Goal: Task Accomplishment & Management: Manage account settings

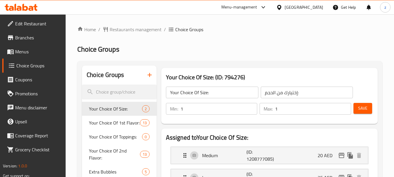
scroll to position [225, 0]
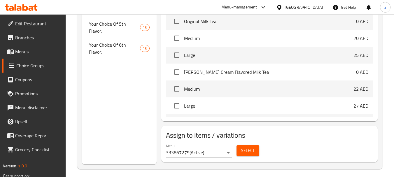
click at [297, 5] on div "[GEOGRAPHIC_DATA]" at bounding box center [304, 7] width 39 height 6
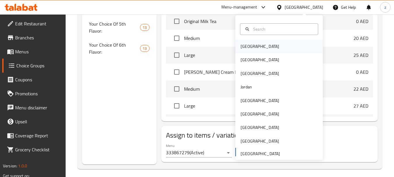
click at [255, 47] on div "[GEOGRAPHIC_DATA]" at bounding box center [280, 46] width 88 height 13
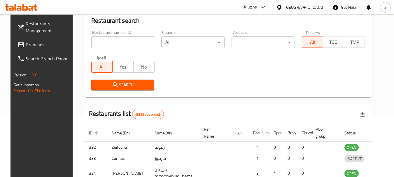
scroll to position [225, 0]
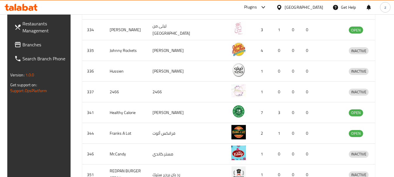
click at [317, 8] on div "[GEOGRAPHIC_DATA]" at bounding box center [304, 7] width 39 height 6
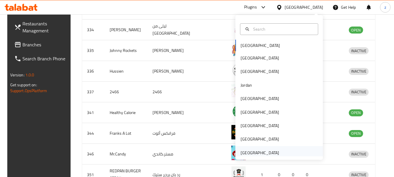
click at [252, 156] on div "[GEOGRAPHIC_DATA]" at bounding box center [260, 153] width 39 height 6
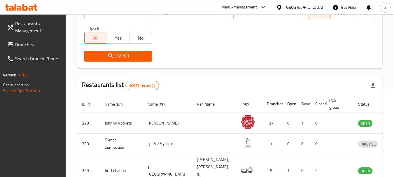
scroll to position [90, 0]
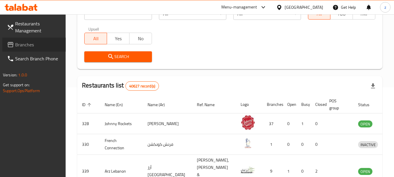
click at [46, 43] on span "Branches" at bounding box center [38, 44] width 46 height 7
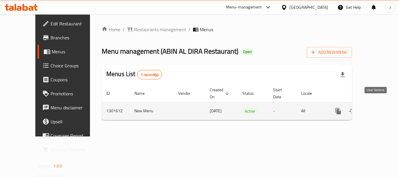
click at [377, 108] on icon "enhanced table" at bounding box center [380, 111] width 7 height 7
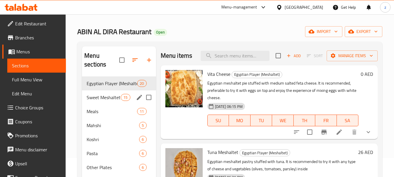
scroll to position [29, 0]
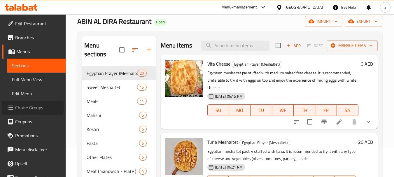
click at [32, 107] on span "Choice Groups" at bounding box center [38, 107] width 46 height 7
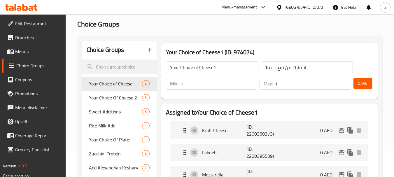
scroll to position [29, 0]
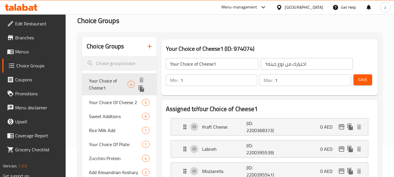
click at [113, 81] on span "Your Choice of Cheese1" at bounding box center [108, 84] width 39 height 14
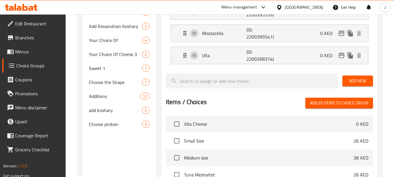
scroll to position [157, 0]
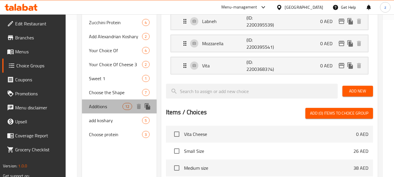
click at [97, 108] on span "Additions" at bounding box center [106, 106] width 34 height 7
type input "Additions"
type input "اضافات"
type input "0"
type input "4"
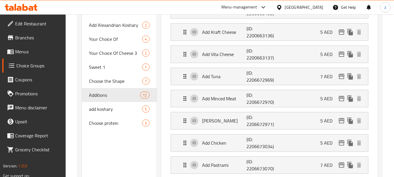
scroll to position [159, 0]
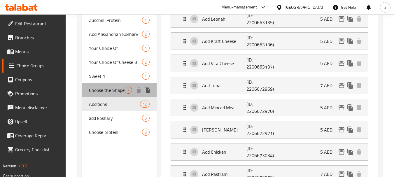
click at [116, 88] on span "Choose the Shape" at bounding box center [107, 90] width 36 height 7
type input "Choose the Shape"
type input "اختر الشكل"
type input "1"
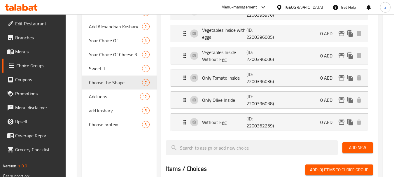
scroll to position [136, 0]
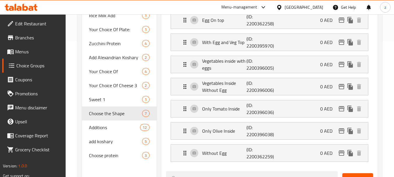
click at [300, 4] on div "[GEOGRAPHIC_DATA]" at bounding box center [300, 7] width 56 height 14
click at [305, 6] on div "[GEOGRAPHIC_DATA]" at bounding box center [304, 7] width 39 height 6
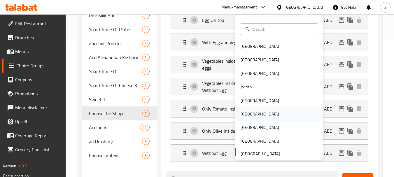
click at [276, 112] on div "Oman" at bounding box center [280, 113] width 88 height 13
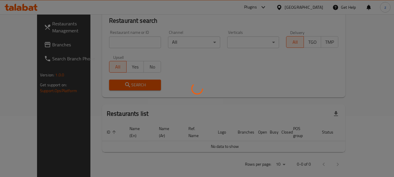
scroll to position [136, 0]
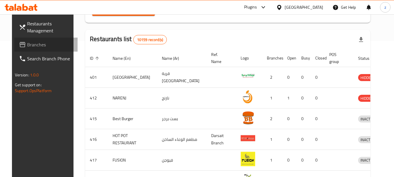
click at [33, 44] on span "Branches" at bounding box center [50, 44] width 46 height 7
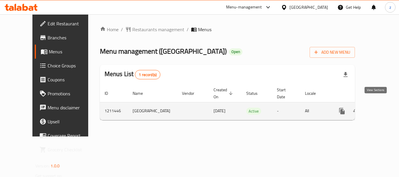
click at [381, 109] on icon "enhanced table" at bounding box center [383, 111] width 5 height 5
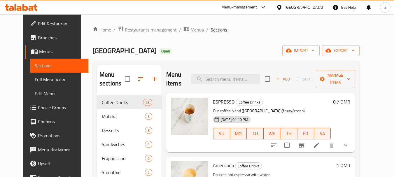
click at [40, 107] on span "Choice Groups" at bounding box center [61, 107] width 46 height 7
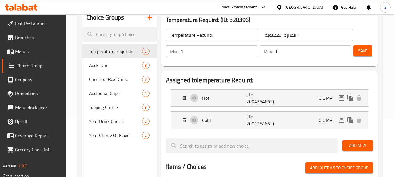
scroll to position [58, 0]
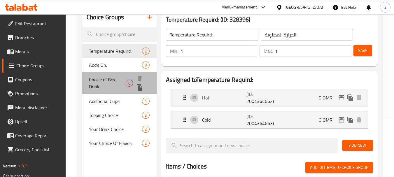
click at [116, 78] on span "Choice of Box Drink." at bounding box center [107, 83] width 37 height 14
type input "Choice of Box Drink."
type input "اختيار مشروب الصندوق."
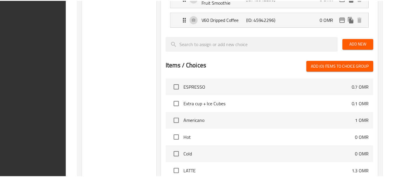
scroll to position [306, 0]
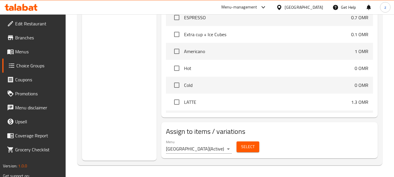
click at [269, 1] on div "Menu-management" at bounding box center [244, 7] width 55 height 14
drag, startPoint x: 314, startPoint y: 12, endPoint x: 316, endPoint y: 7, distance: 5.3
click at [316, 8] on div "[GEOGRAPHIC_DATA]" at bounding box center [300, 7] width 56 height 14
click at [316, 7] on div "[GEOGRAPHIC_DATA]" at bounding box center [304, 7] width 39 height 6
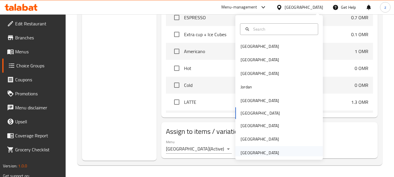
click at [280, 152] on div "[GEOGRAPHIC_DATA]" at bounding box center [280, 152] width 88 height 13
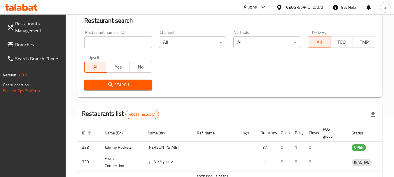
scroll to position [265, 0]
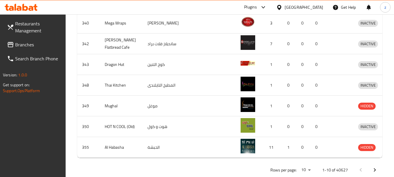
click at [36, 49] on link "Branches" at bounding box center [34, 45] width 64 height 14
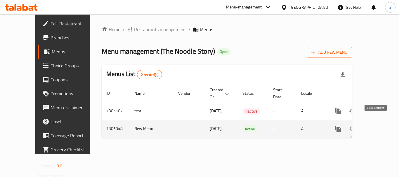
click at [377, 126] on icon "enhanced table" at bounding box center [380, 129] width 7 height 7
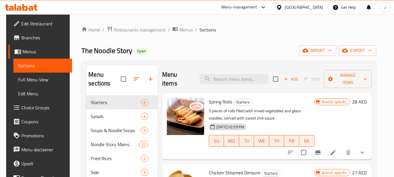
click at [34, 109] on span "Choice Groups" at bounding box center [44, 107] width 46 height 7
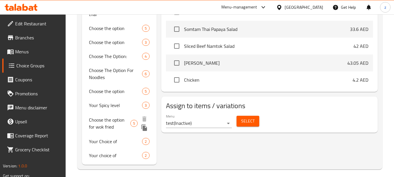
scroll to position [280, 0]
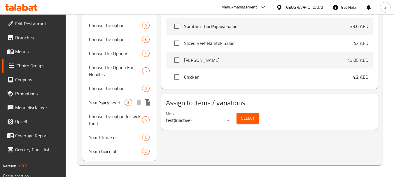
drag, startPoint x: 108, startPoint y: 104, endPoint x: 97, endPoint y: 106, distance: 10.4
click at [108, 104] on span "Your Spicy level" at bounding box center [107, 102] width 36 height 7
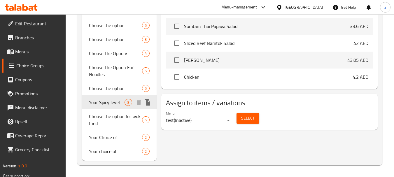
type input "Your Spicy level"
type input "مستوى حار الخاص بك"
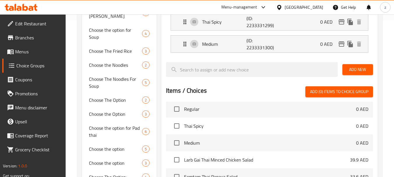
scroll to position [175, 0]
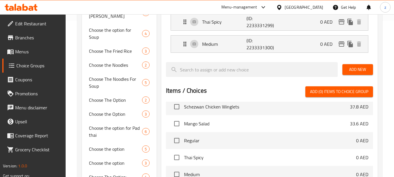
click at [297, 7] on div "[GEOGRAPHIC_DATA]" at bounding box center [304, 7] width 39 height 6
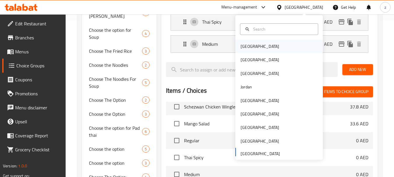
click at [272, 50] on div "Bahrain" at bounding box center [280, 46] width 88 height 13
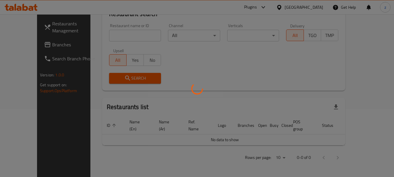
scroll to position [61, 0]
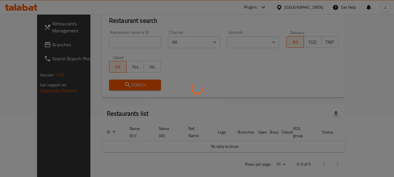
click at [297, 8] on div at bounding box center [197, 88] width 394 height 177
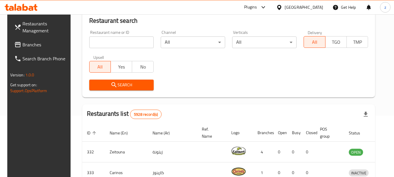
scroll to position [156, 0]
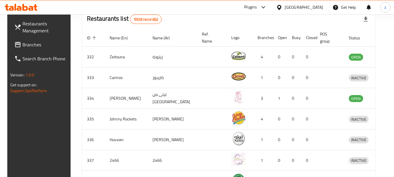
click at [311, 6] on div "Bahrain" at bounding box center [304, 7] width 39 height 6
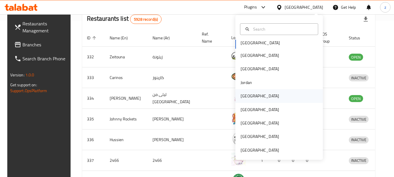
scroll to position [3, 0]
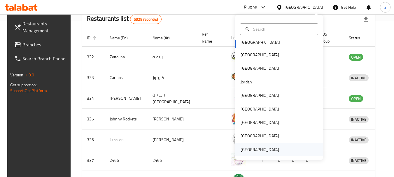
click at [268, 149] on div "[GEOGRAPHIC_DATA]" at bounding box center [260, 150] width 39 height 6
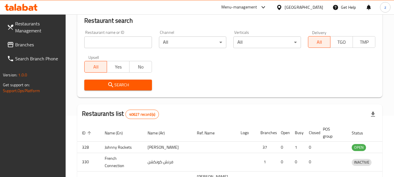
scroll to position [156, 0]
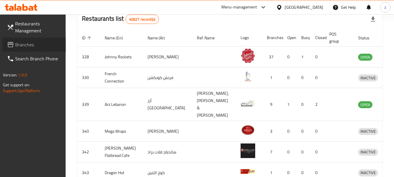
click at [39, 47] on span "Branches" at bounding box center [38, 44] width 46 height 7
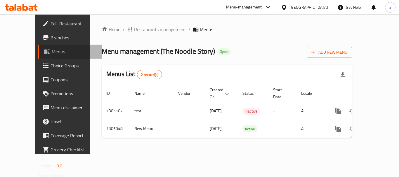
click at [38, 48] on link "Menus" at bounding box center [70, 52] width 64 height 14
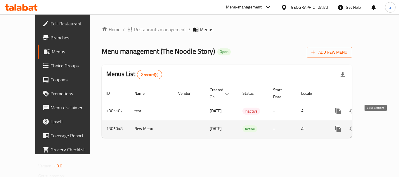
click at [377, 126] on icon "enhanced table" at bounding box center [380, 129] width 7 height 7
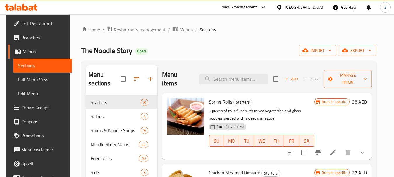
click at [35, 107] on span "Choice Groups" at bounding box center [44, 107] width 46 height 7
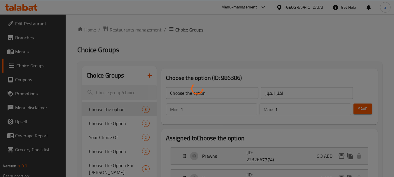
drag, startPoint x: 103, startPoint y: 138, endPoint x: 143, endPoint y: 131, distance: 40.6
click at [102, 138] on div at bounding box center [197, 88] width 394 height 177
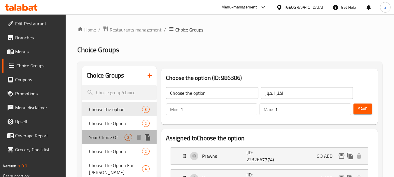
click at [108, 140] on span "Your Choice Of" at bounding box center [107, 137] width 36 height 7
type input "Your Choice Of"
type input "إختيارك من"
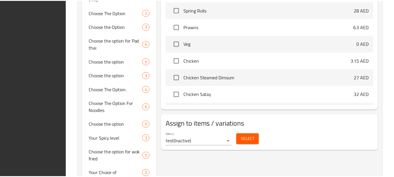
scroll to position [287, 0]
